Goal: Transaction & Acquisition: Purchase product/service

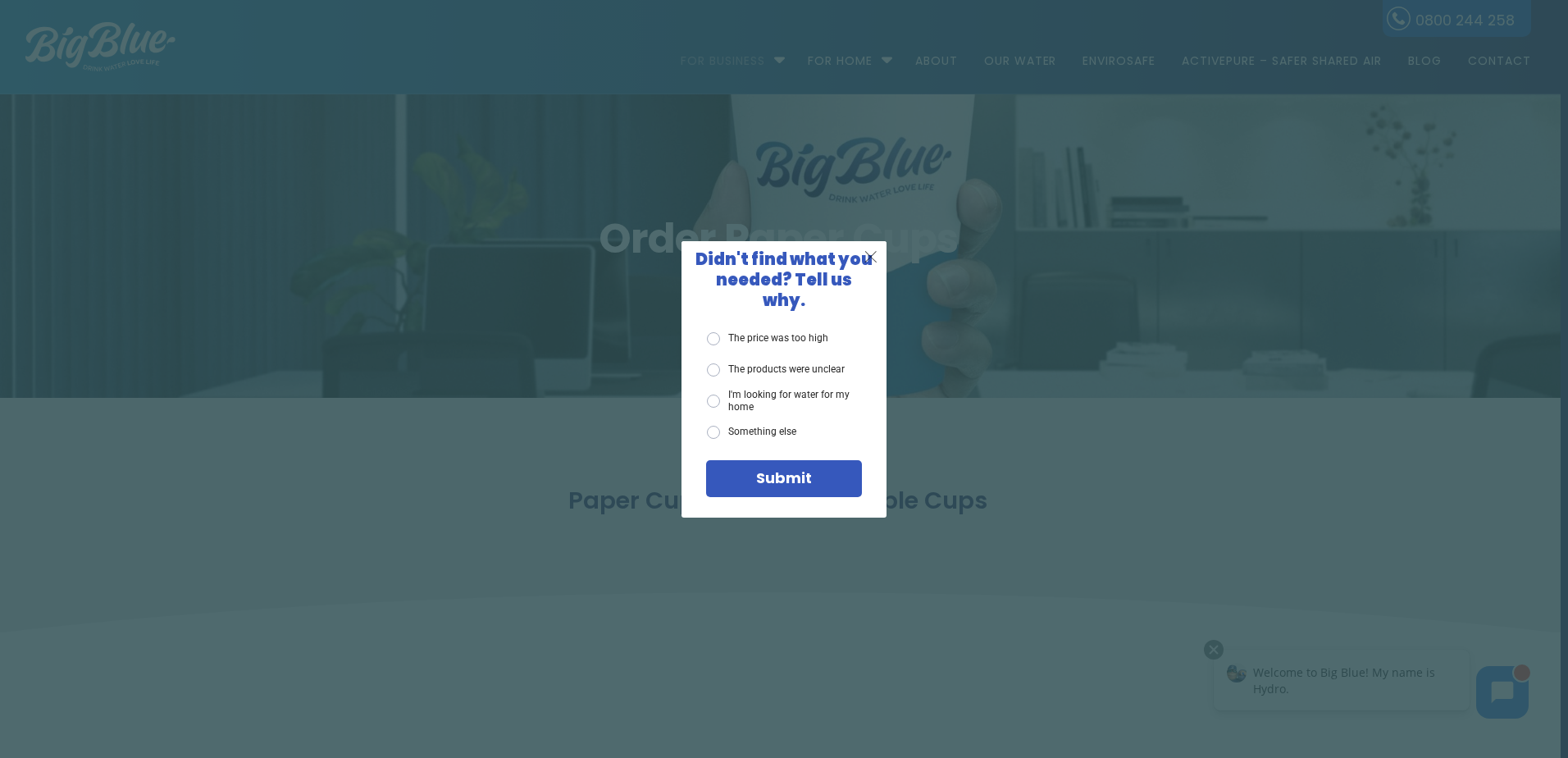
click at [867, 267] on span "X" at bounding box center [871, 256] width 15 height 20
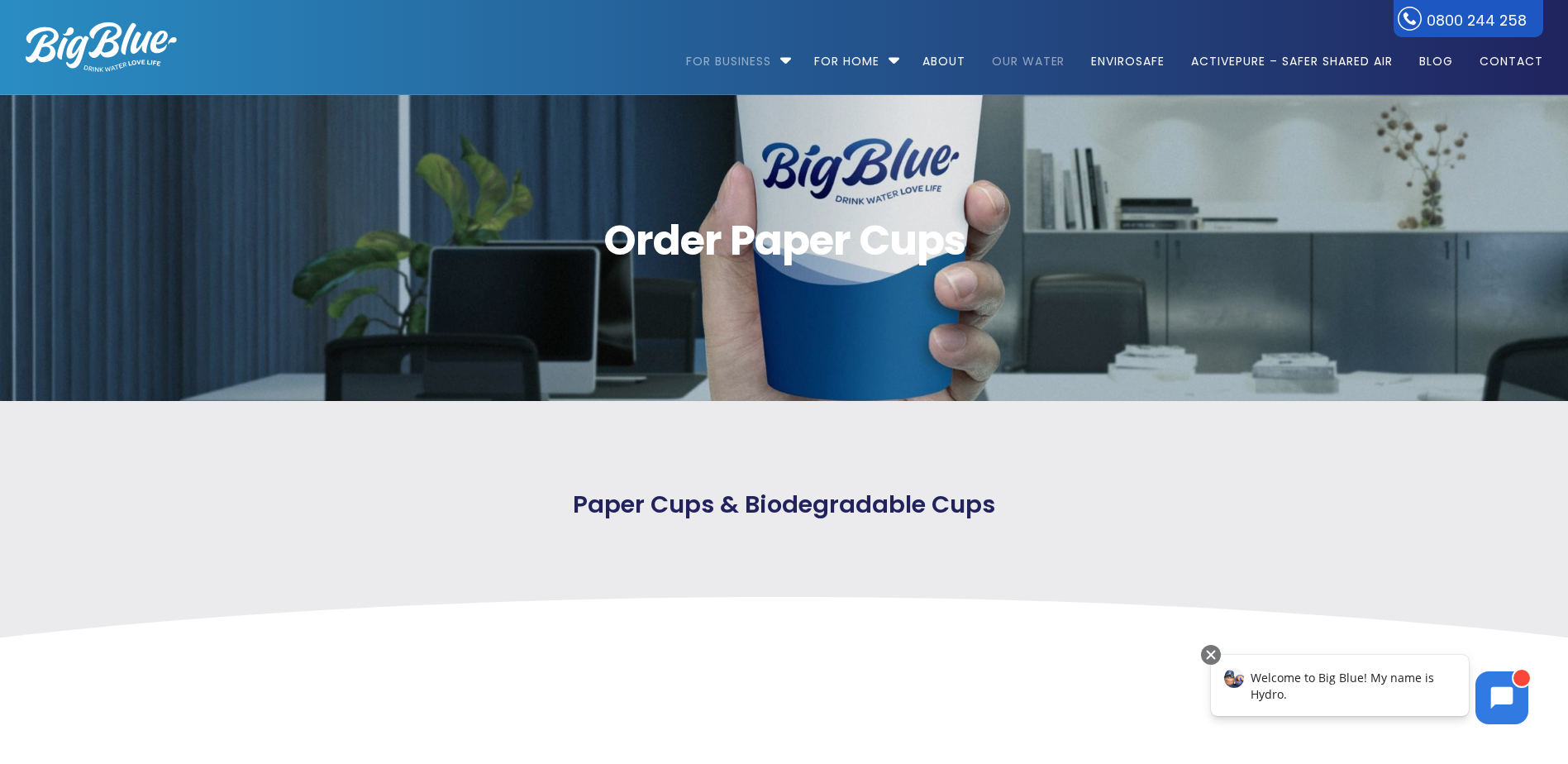
click at [1015, 61] on link "Our Water" at bounding box center [1029, 53] width 97 height 107
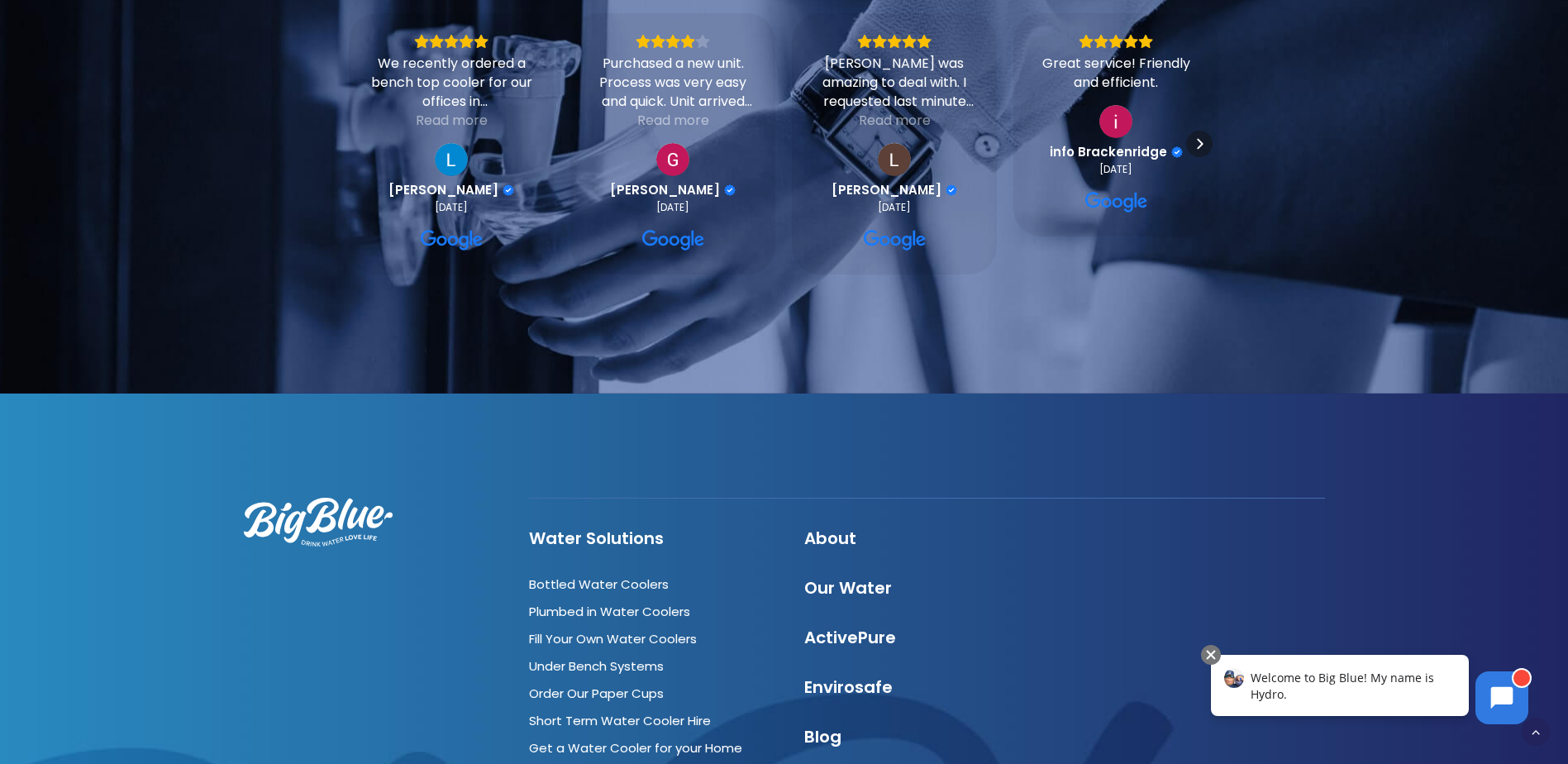
scroll to position [5456, 0]
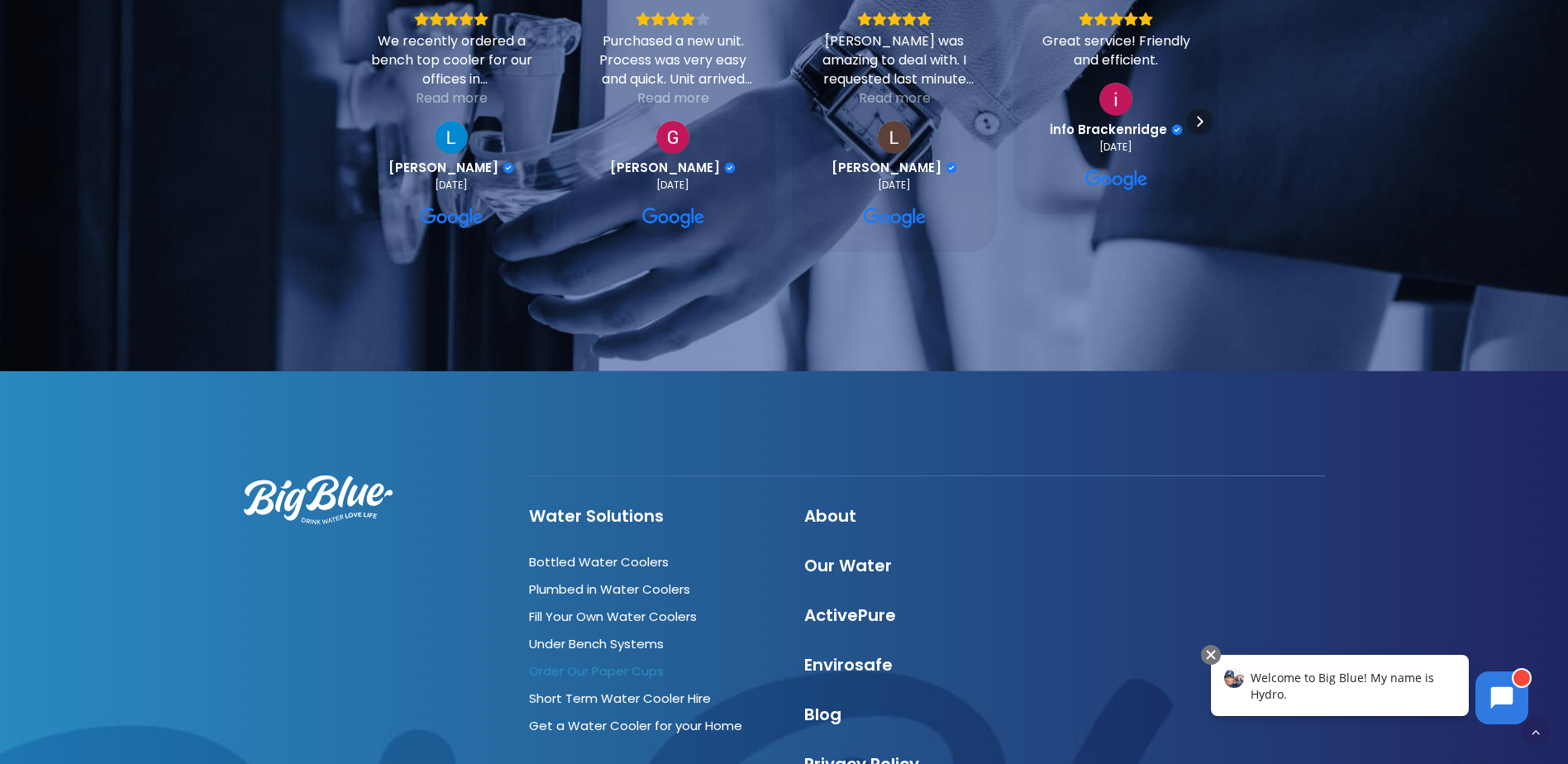
click at [622, 662] on link "Order Our Paper Cups" at bounding box center [596, 670] width 134 height 17
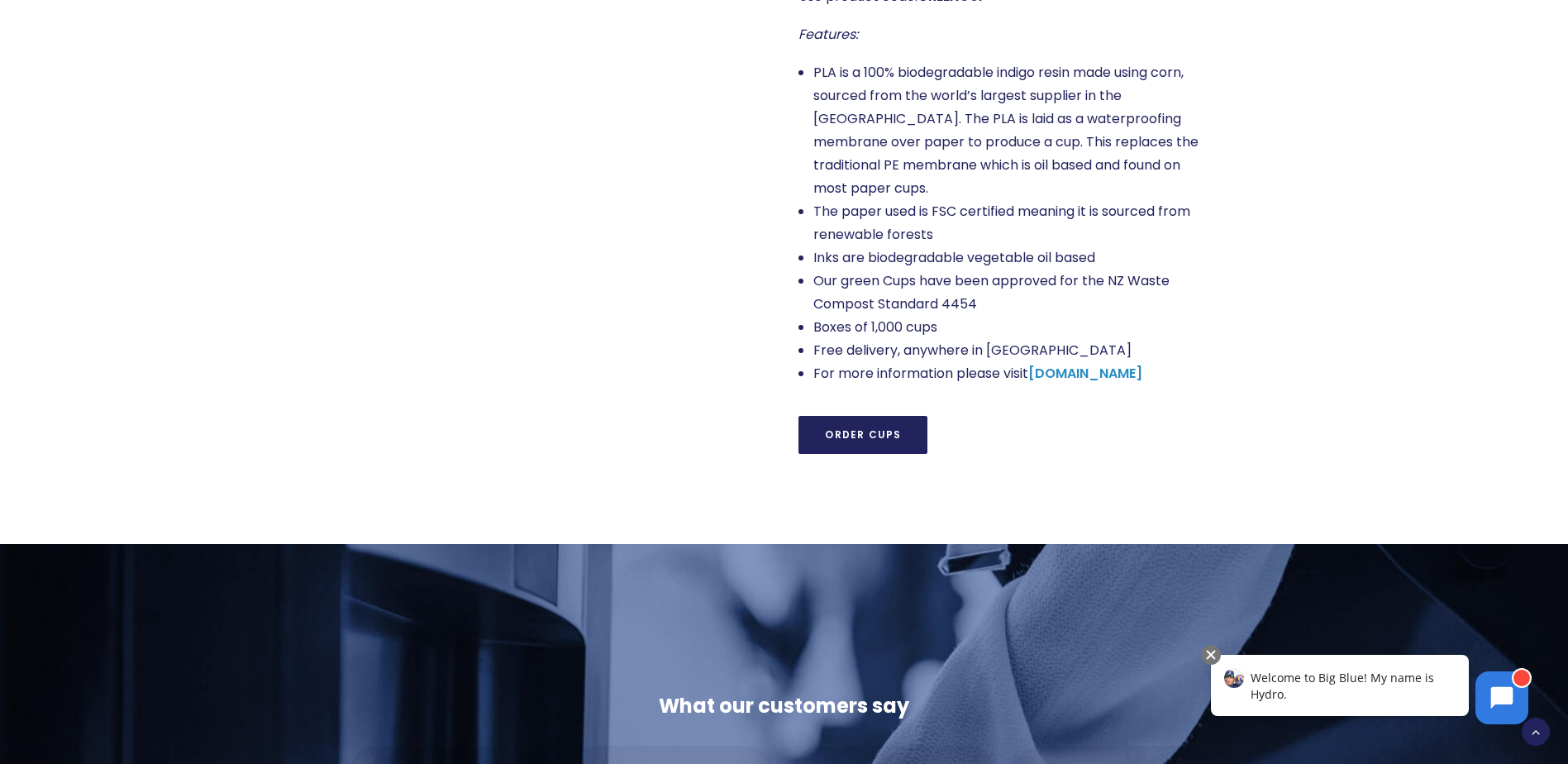
scroll to position [1488, 0]
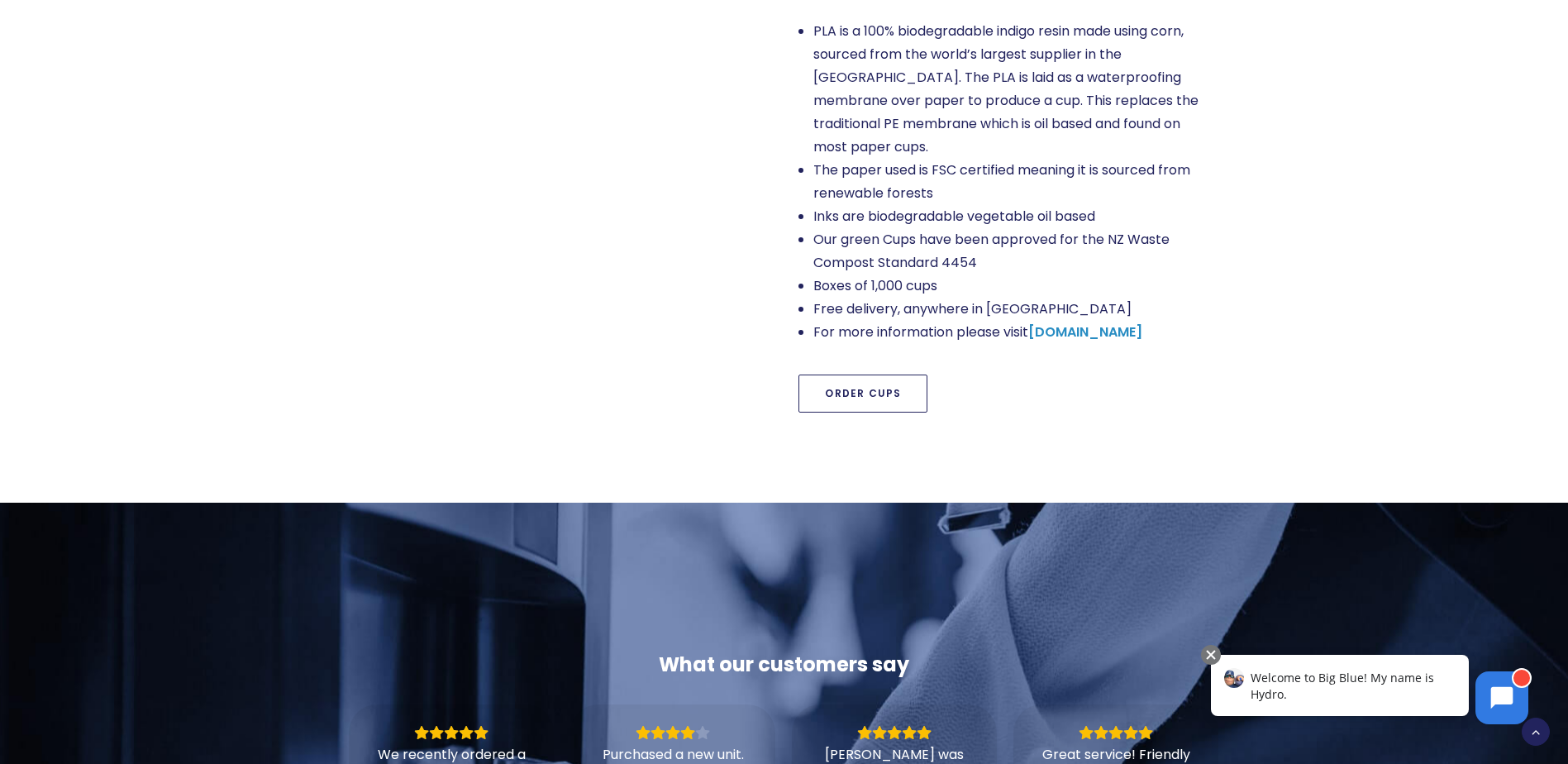
click at [847, 374] on link "Order Cups" at bounding box center [863, 393] width 129 height 38
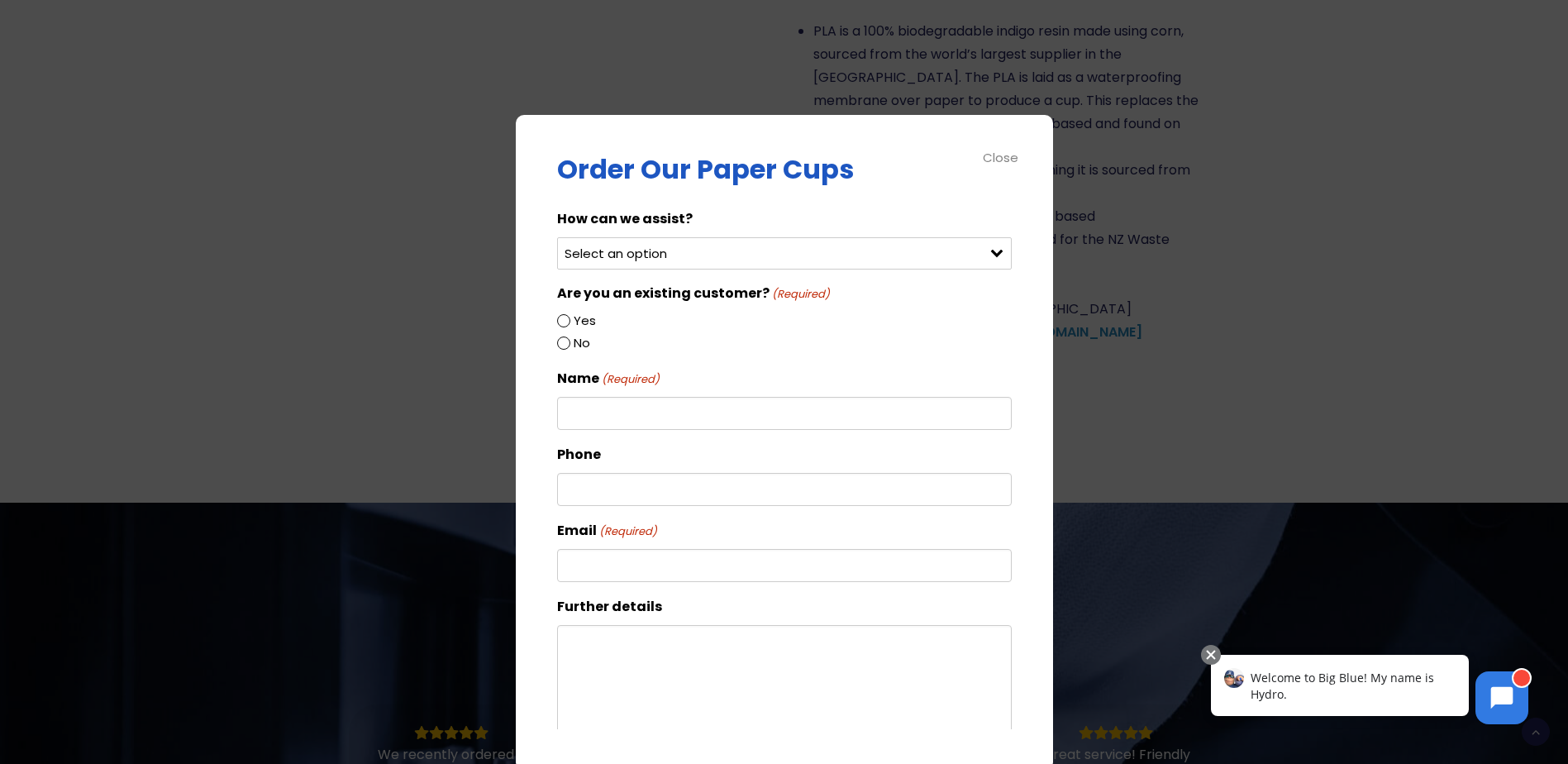
click at [669, 246] on select "Select an option Order green cups Order blue cups I need something else" at bounding box center [784, 253] width 455 height 32
select select "Order blue cups"
click at [557, 237] on select "Select an option Order green cups Order blue cups I need something else" at bounding box center [784, 253] width 455 height 32
click at [561, 324] on input "Yes" at bounding box center [563, 321] width 13 height 13
radio input "true"
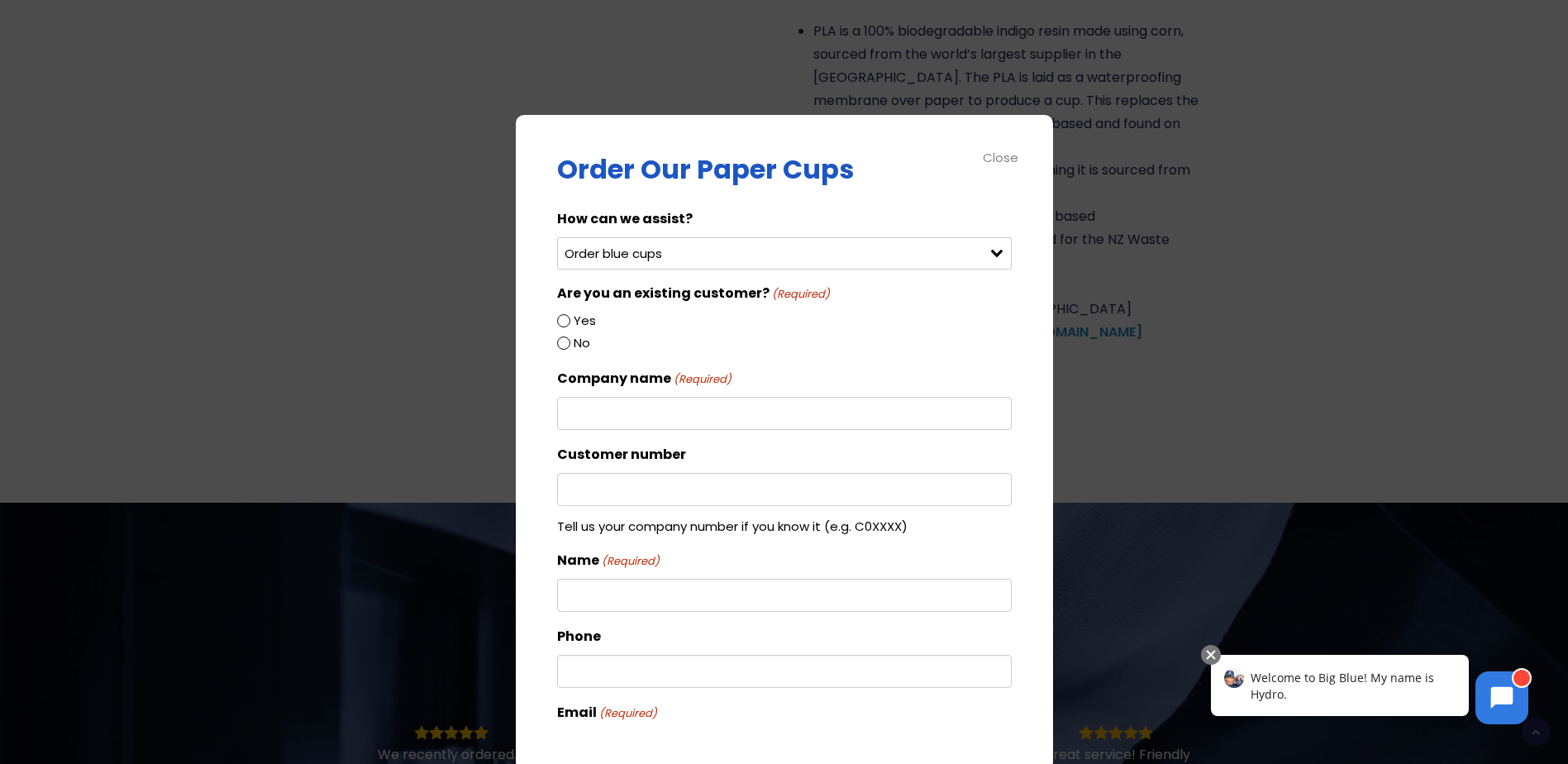
click at [599, 408] on input "Company name (Required)" at bounding box center [784, 413] width 455 height 33
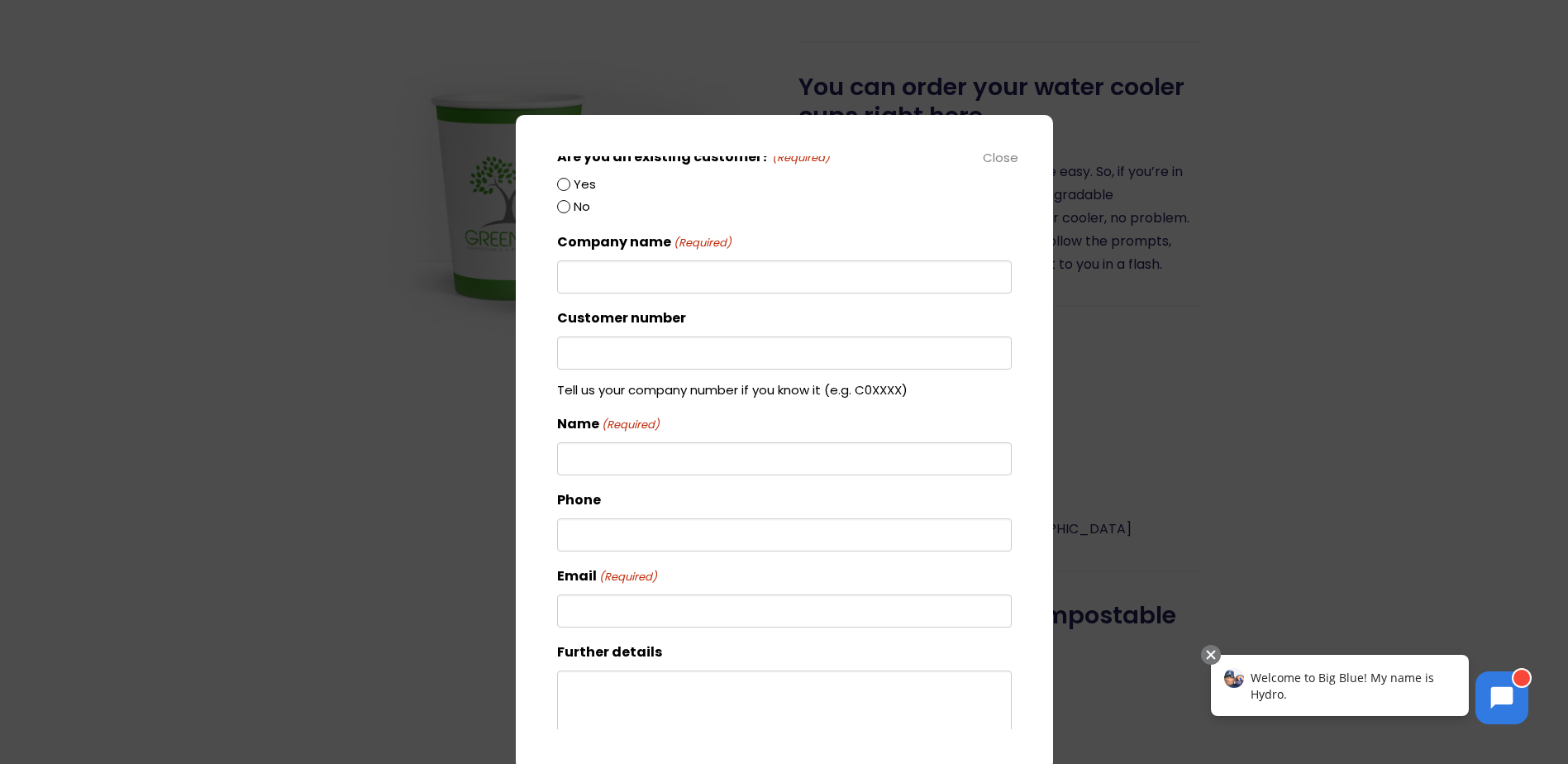
scroll to position [166, 0]
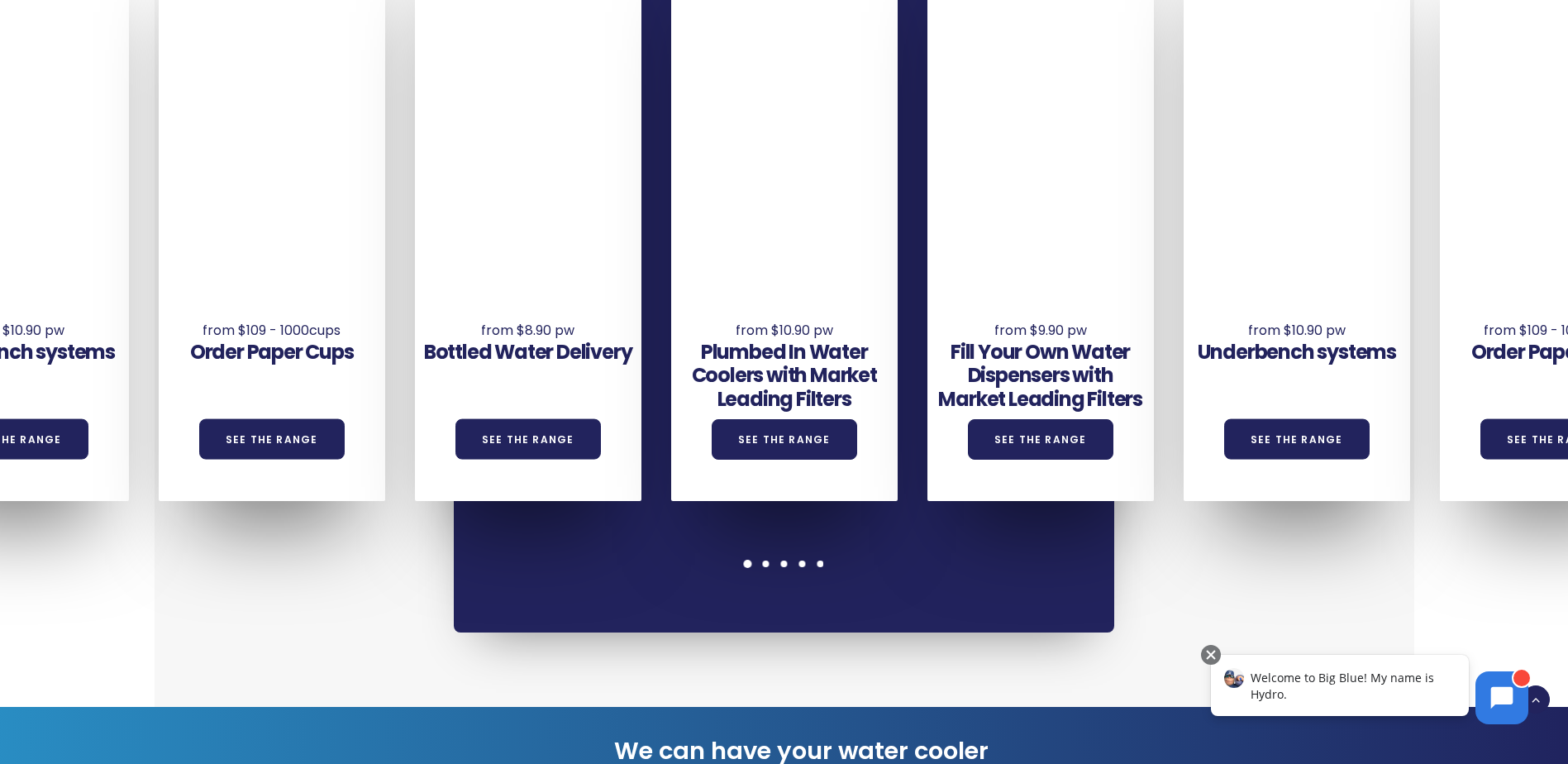
scroll to position [1405, 0]
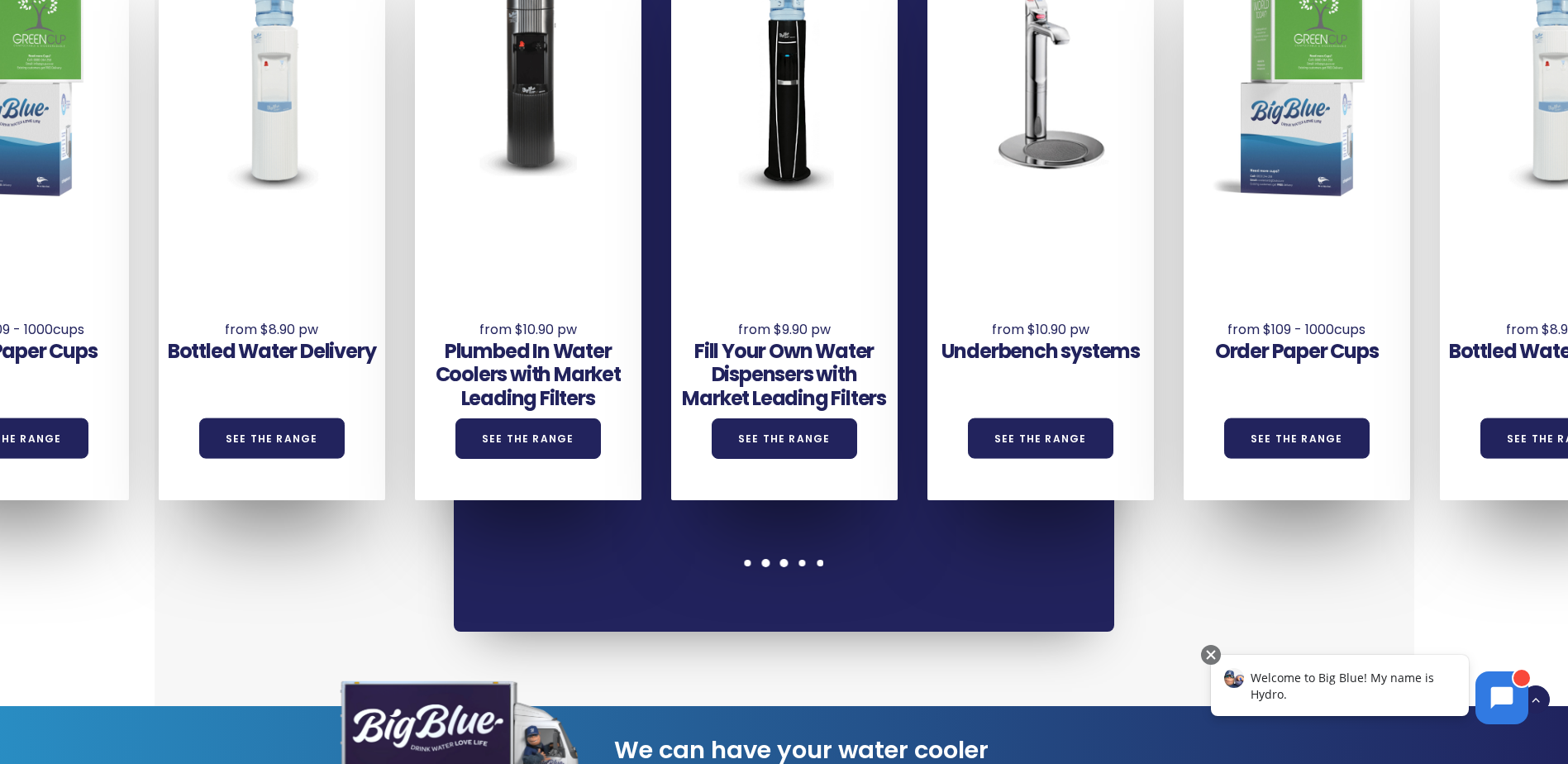
click at [788, 559] on span at bounding box center [784, 562] width 8 height 8
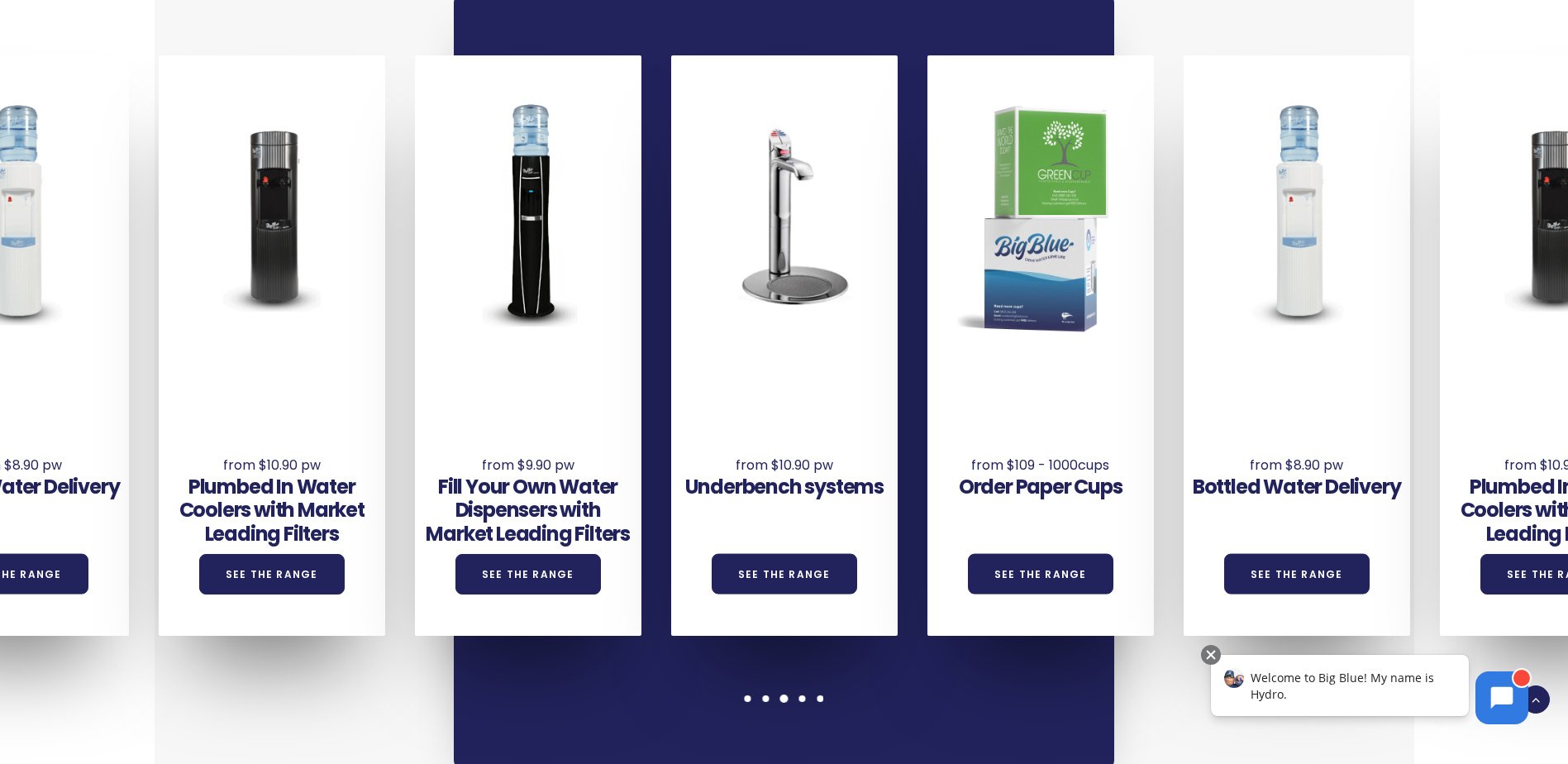
scroll to position [1240, 0]
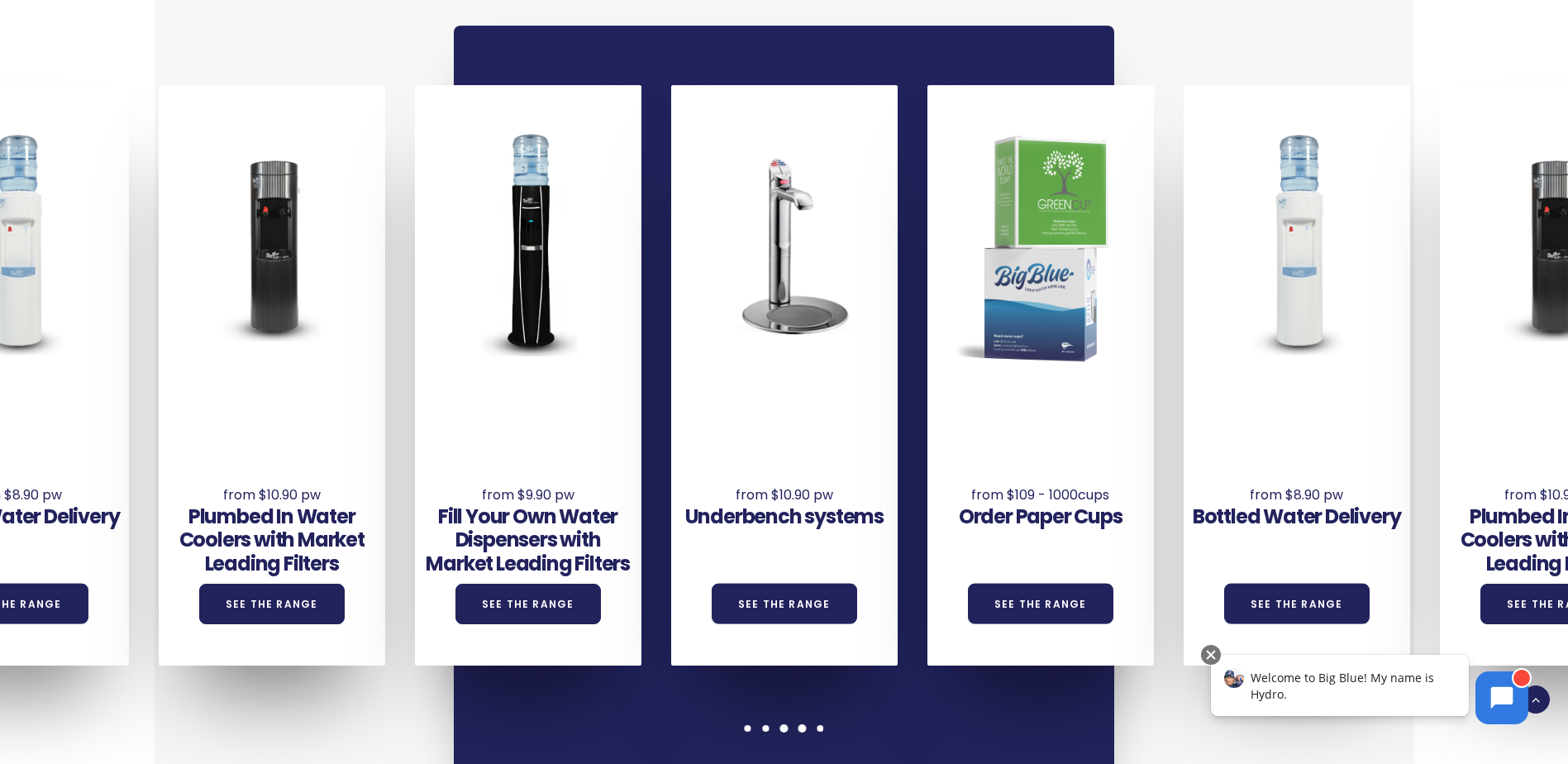
click at [806, 725] on span at bounding box center [802, 728] width 8 height 8
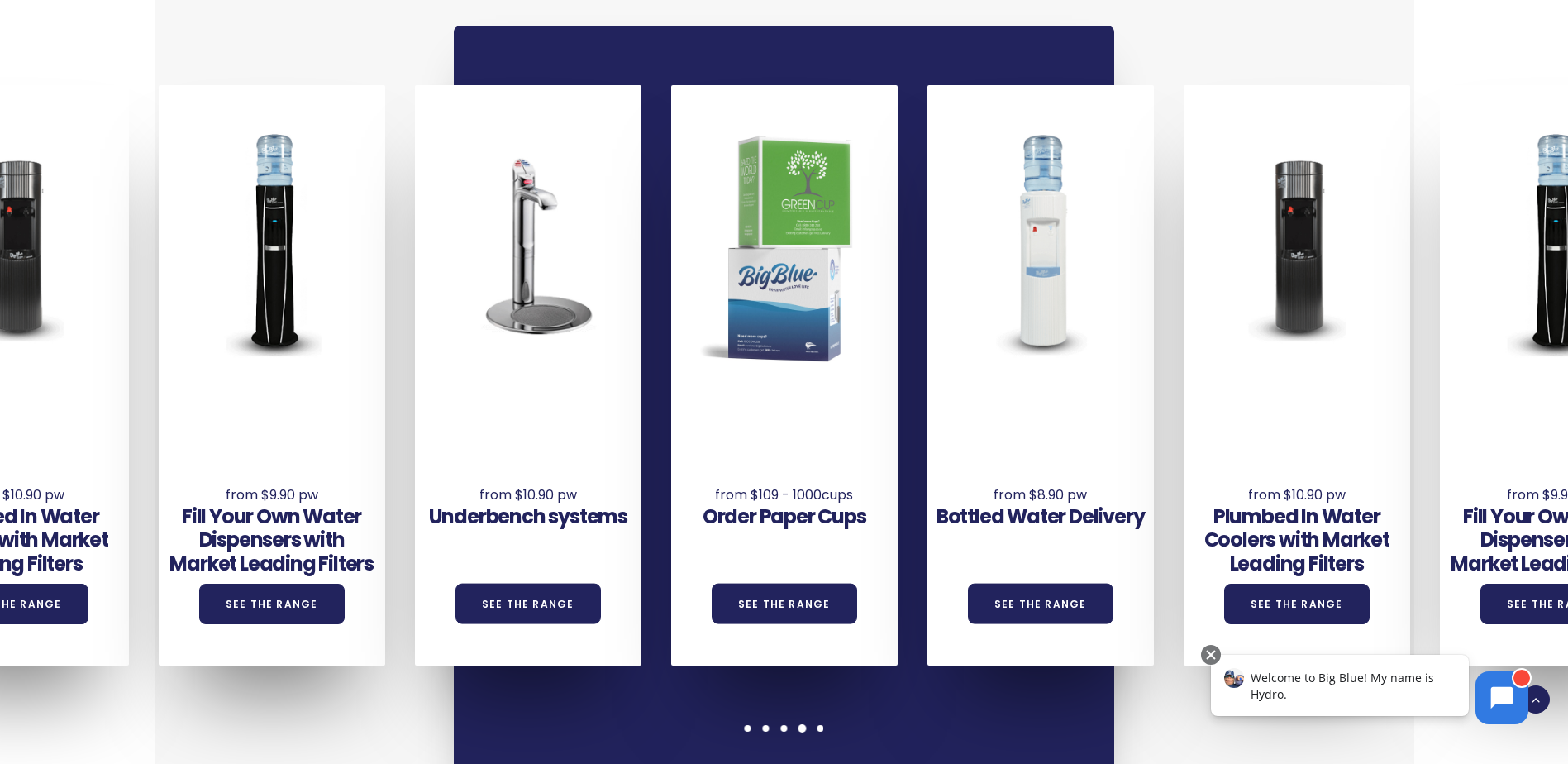
click at [806, 725] on span at bounding box center [802, 728] width 8 height 8
click at [820, 725] on span at bounding box center [820, 728] width 8 height 8
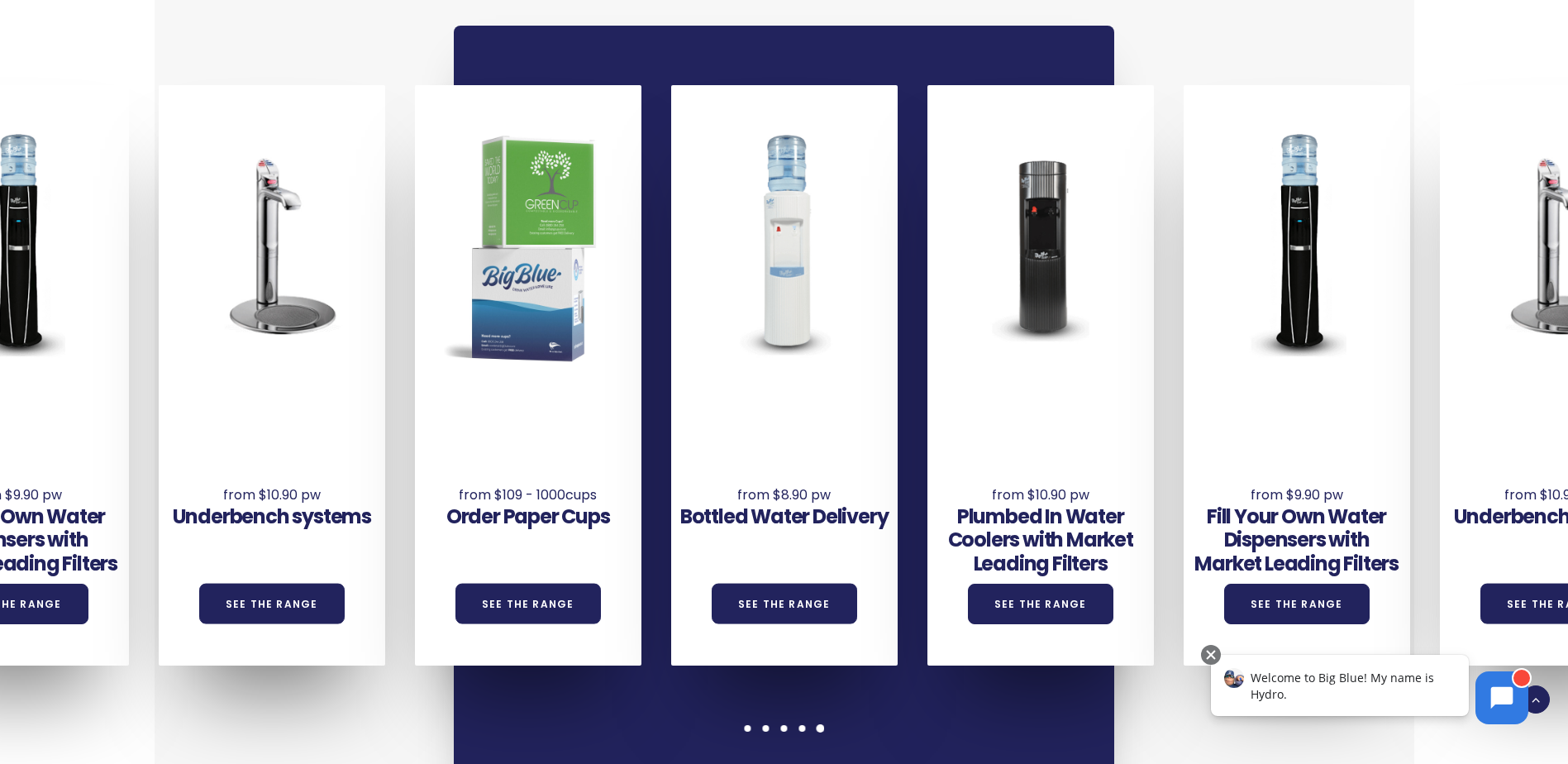
click at [820, 725] on span at bounding box center [820, 728] width 8 height 8
click at [744, 725] on span at bounding box center [748, 728] width 8 height 8
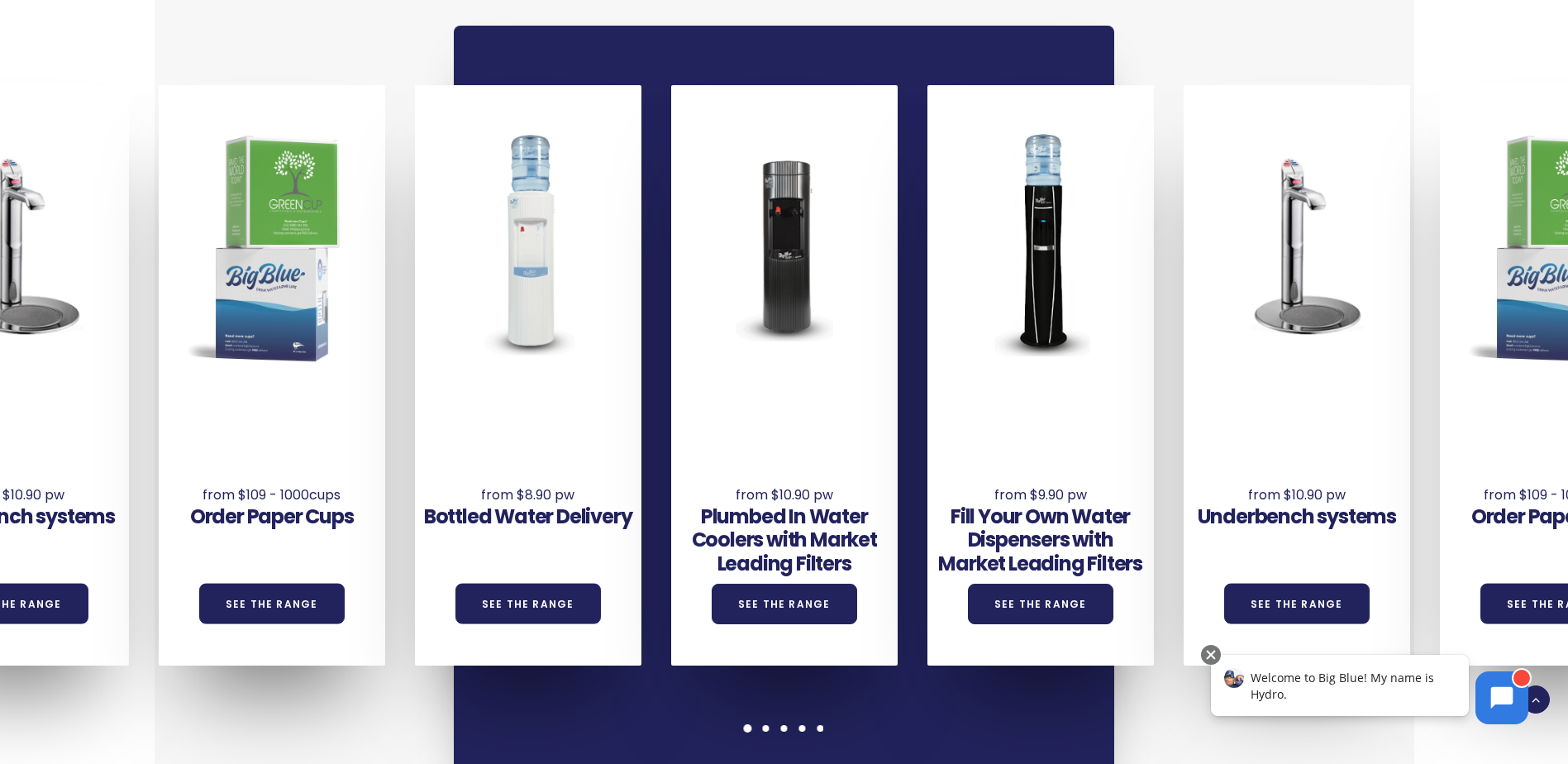
click at [744, 725] on span at bounding box center [748, 728] width 8 height 8
click at [762, 725] on span at bounding box center [766, 728] width 8 height 8
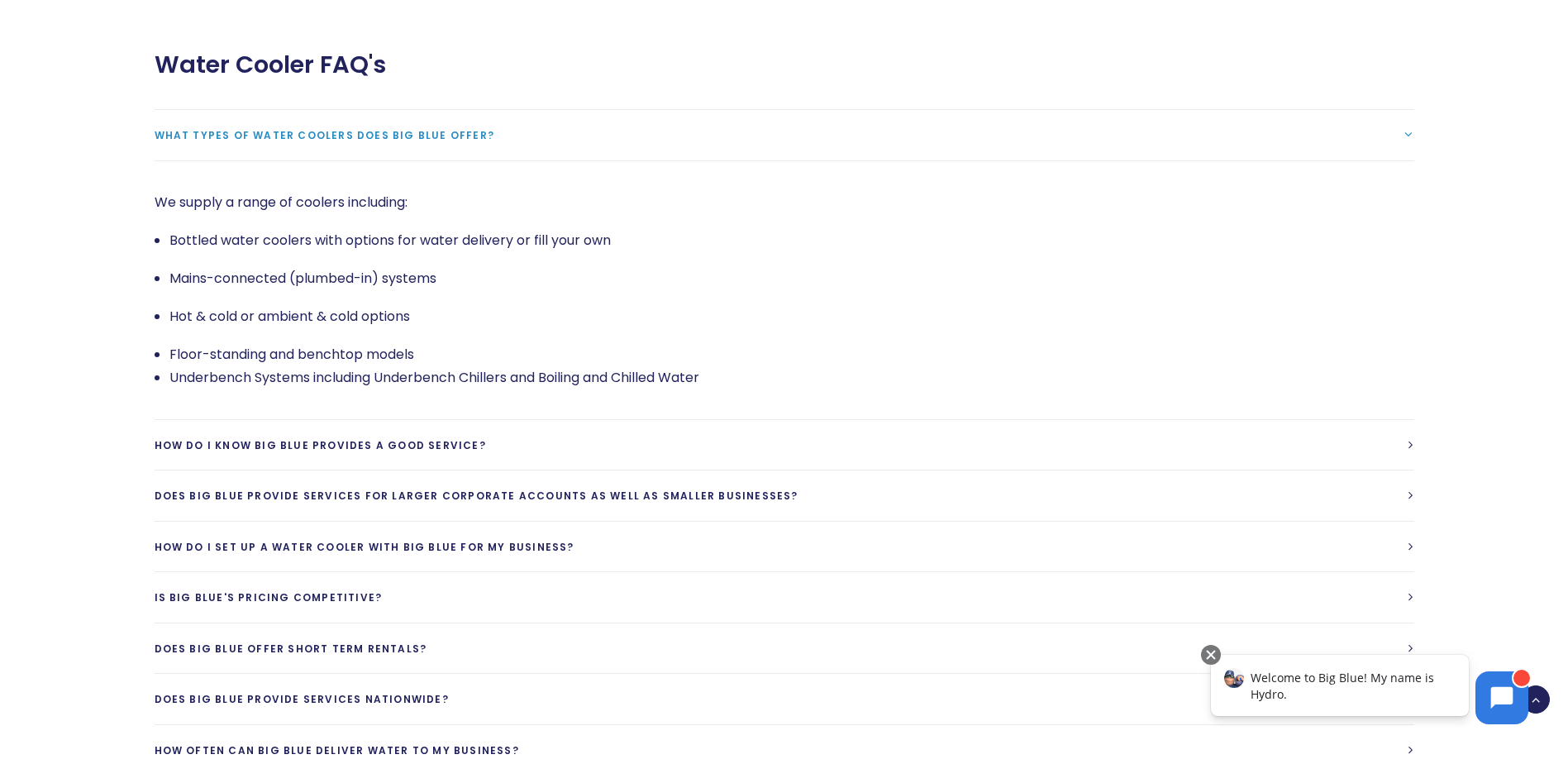
scroll to position [3637, 0]
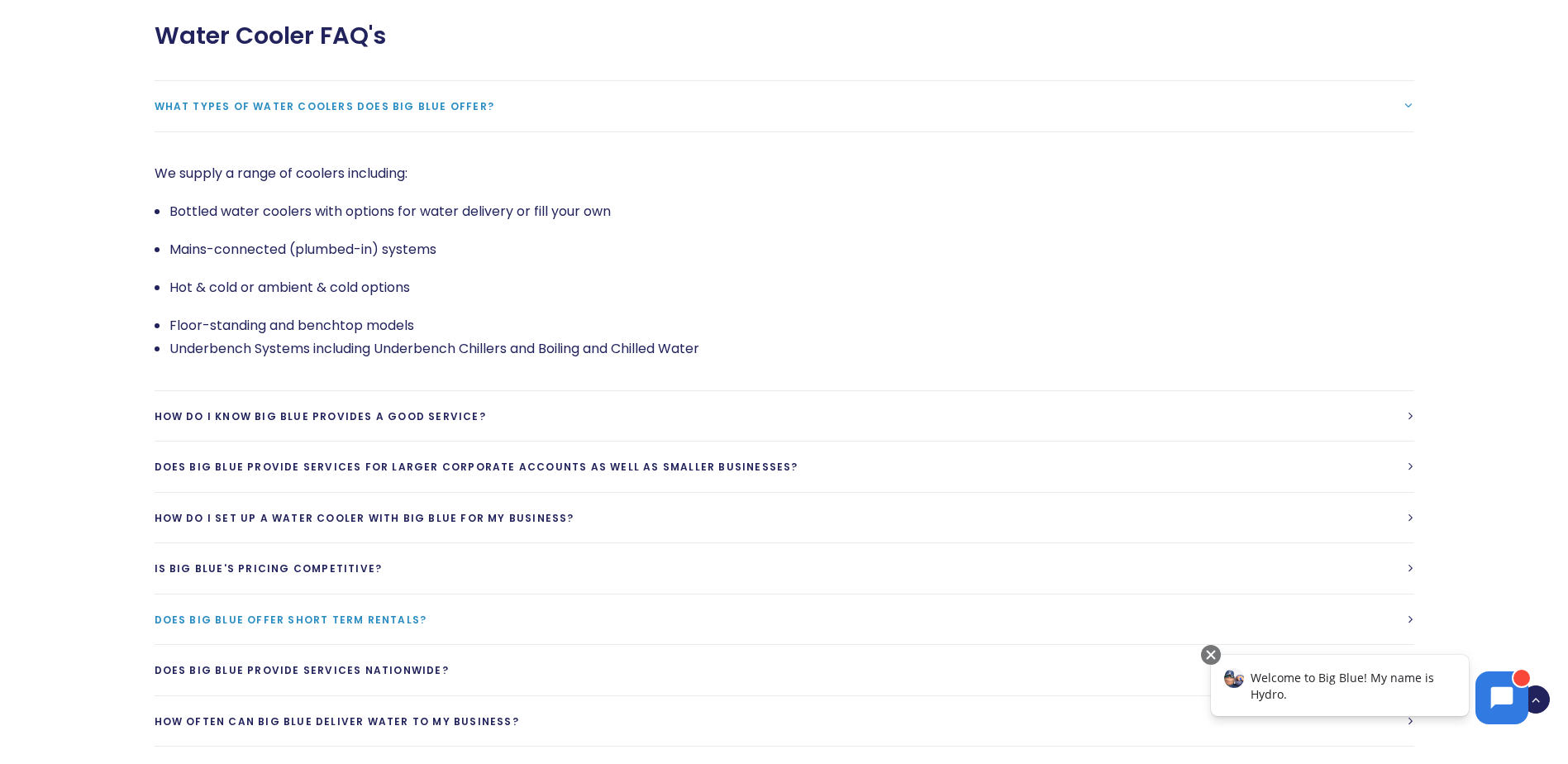
click at [336, 613] on span "Does Big Blue offer short term rentals?" at bounding box center [291, 620] width 273 height 14
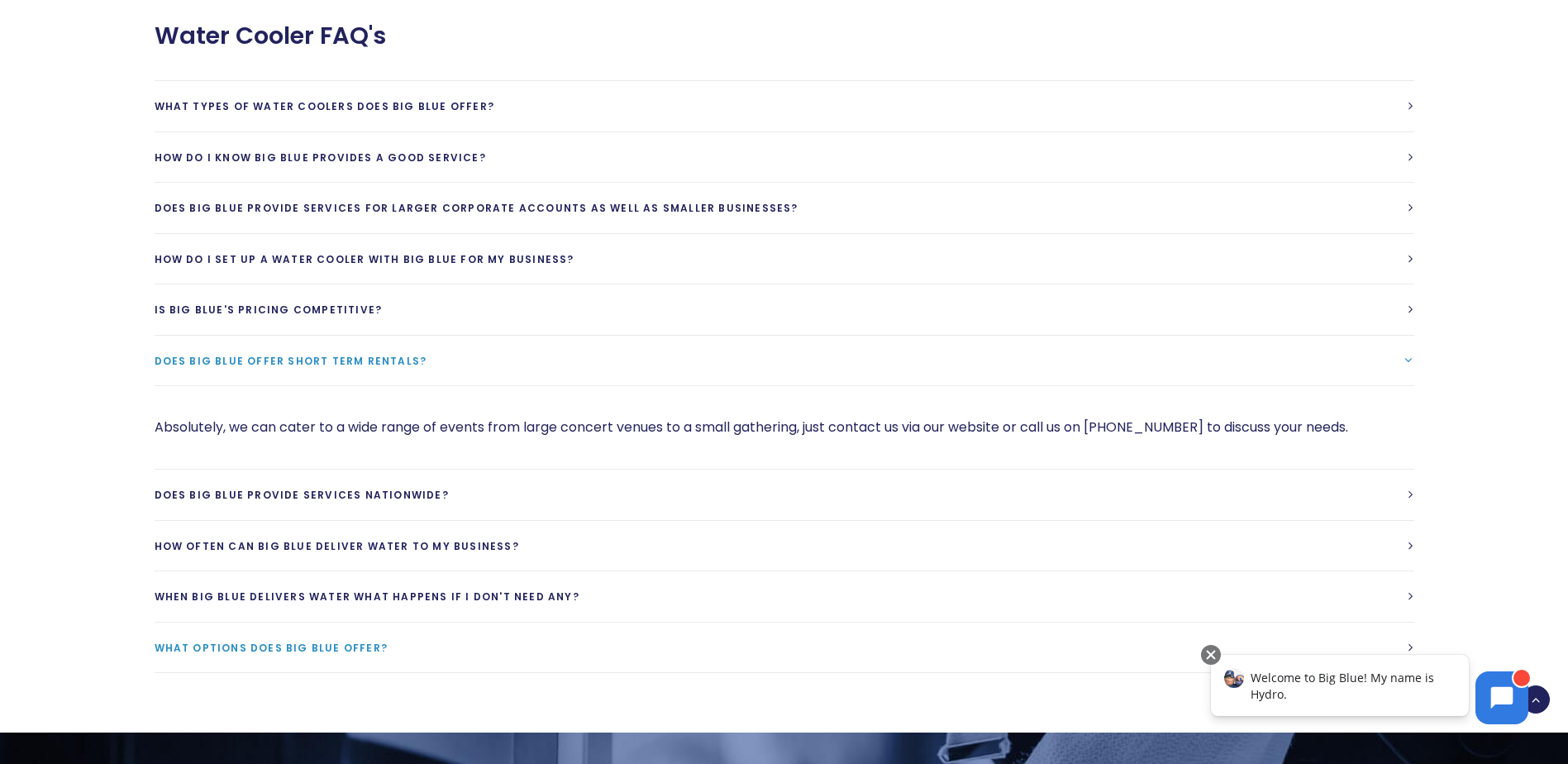
click at [318, 622] on link "What options does Big Blue Offer?" at bounding box center [784, 648] width 1260 height 50
